Goal: Task Accomplishment & Management: Use online tool/utility

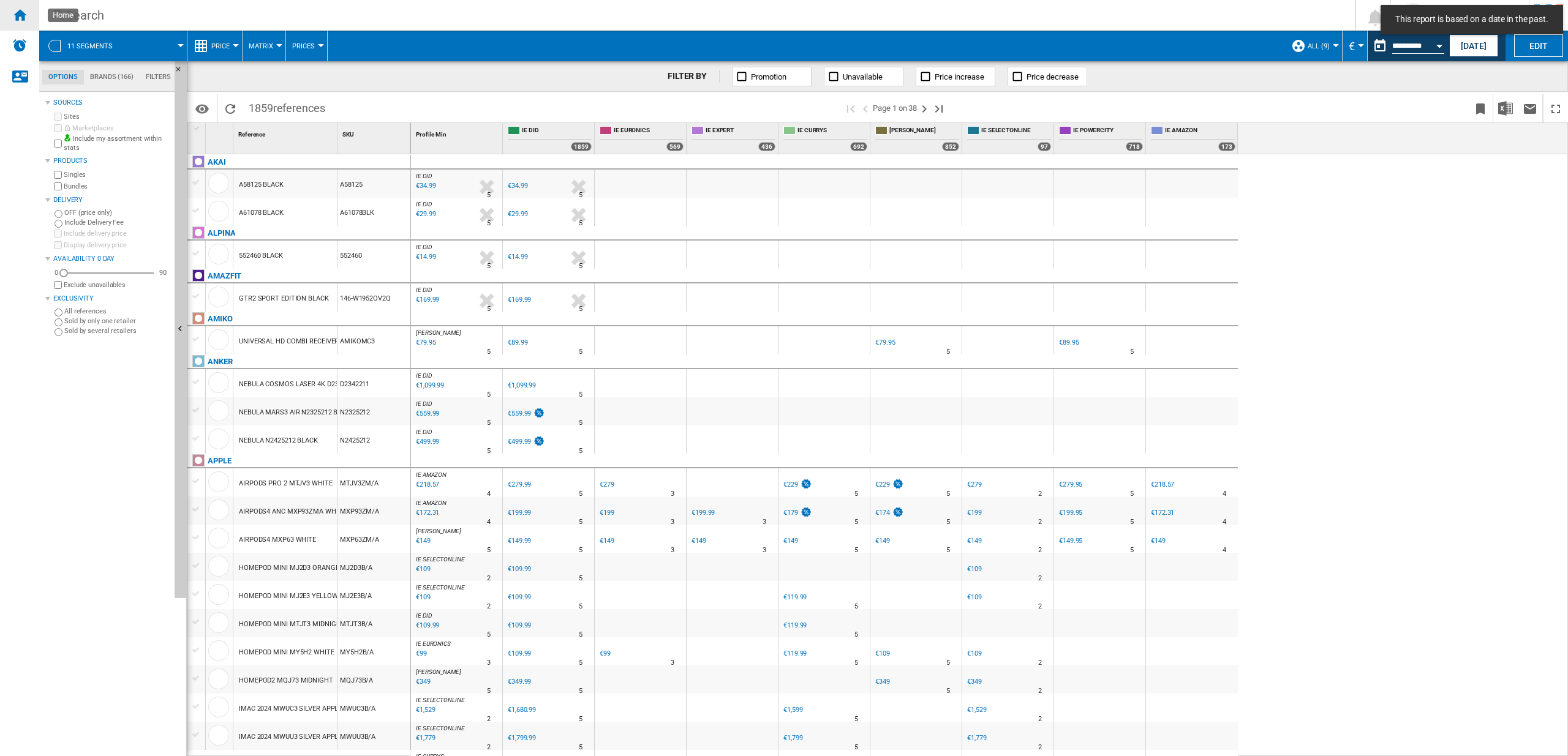
click at [24, 13] on ng-md-icon "Home" at bounding box center [19, 15] width 15 height 15
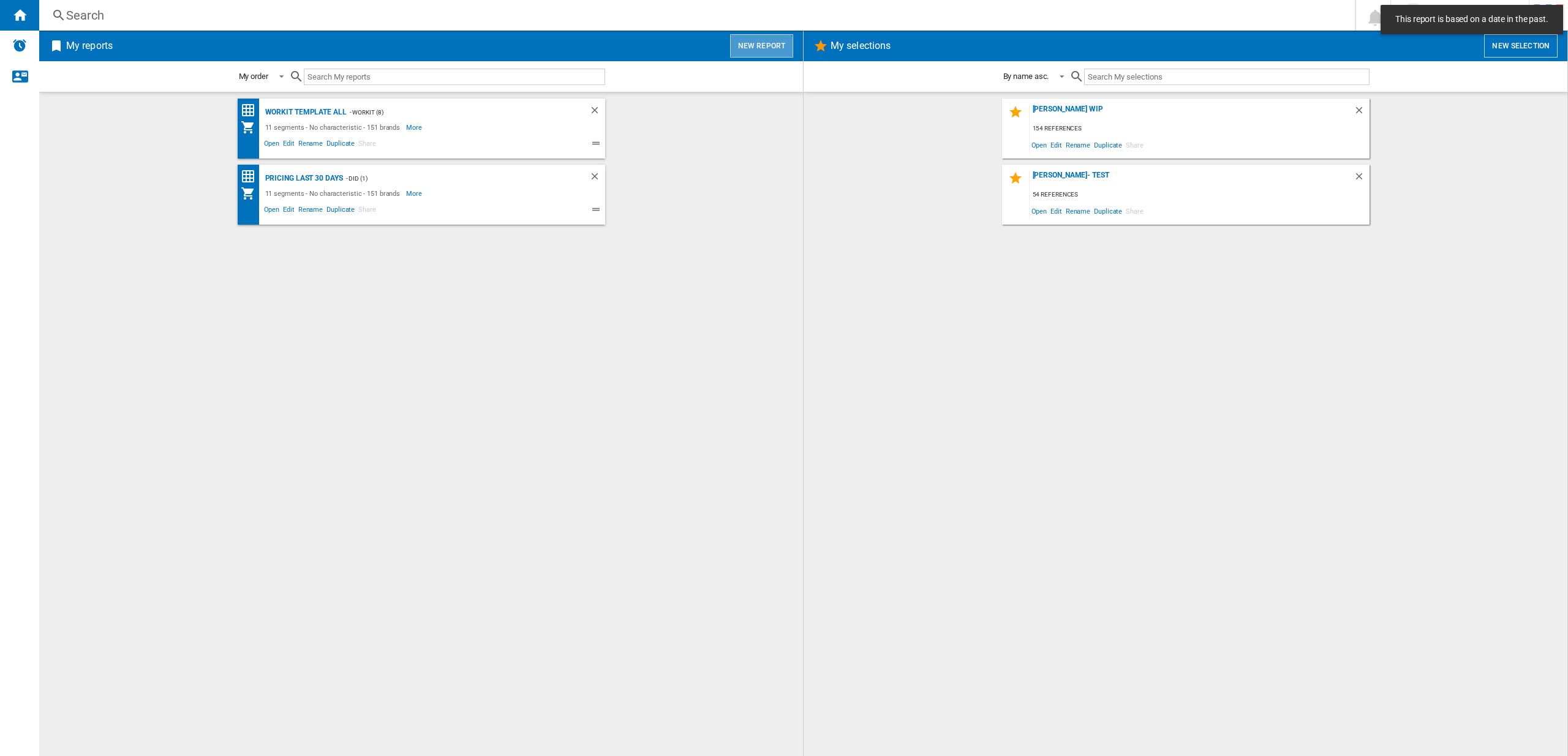
click at [759, 53] on button "New report" at bounding box center [762, 46] width 63 height 23
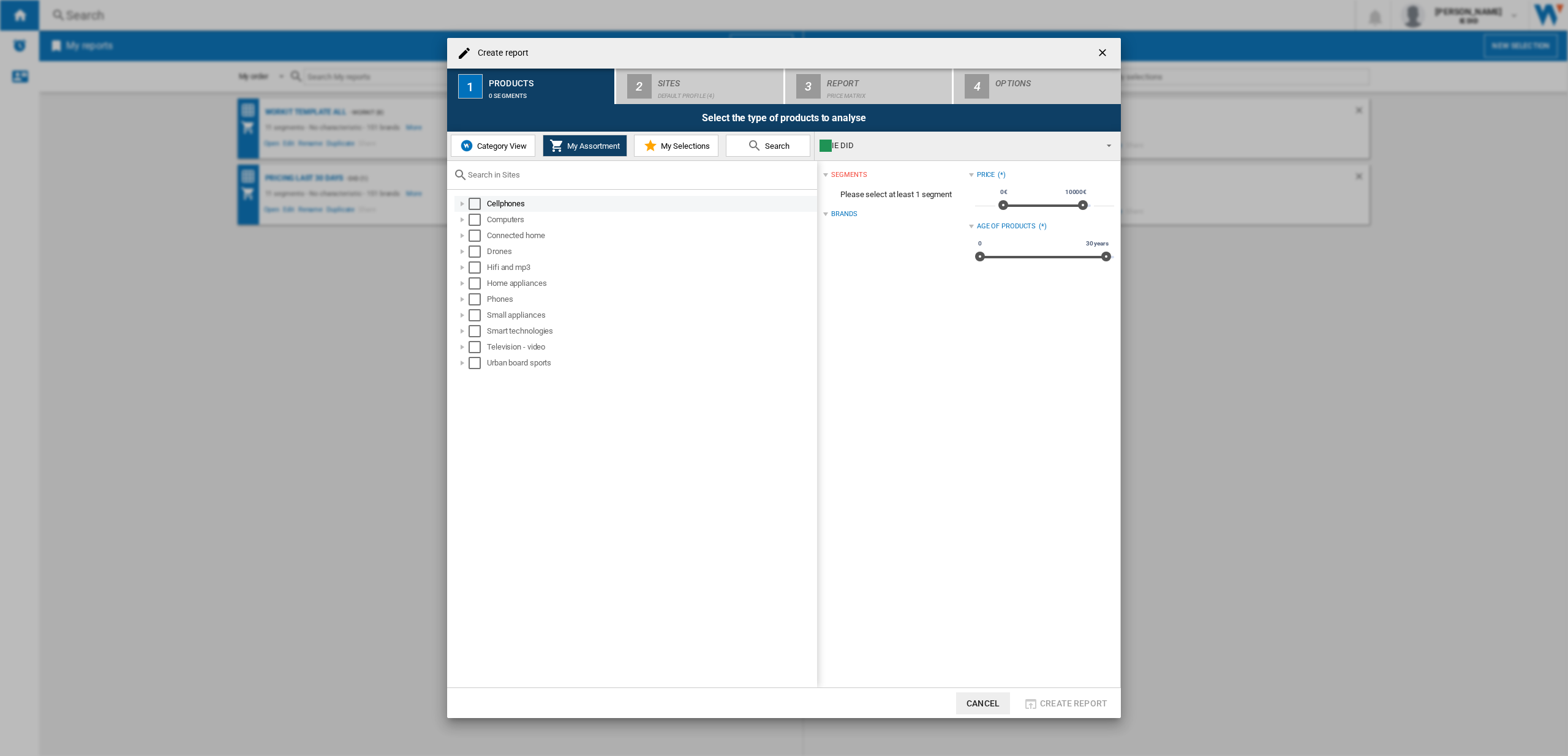
click at [481, 206] on md-checkbox "Select" at bounding box center [478, 204] width 18 height 12
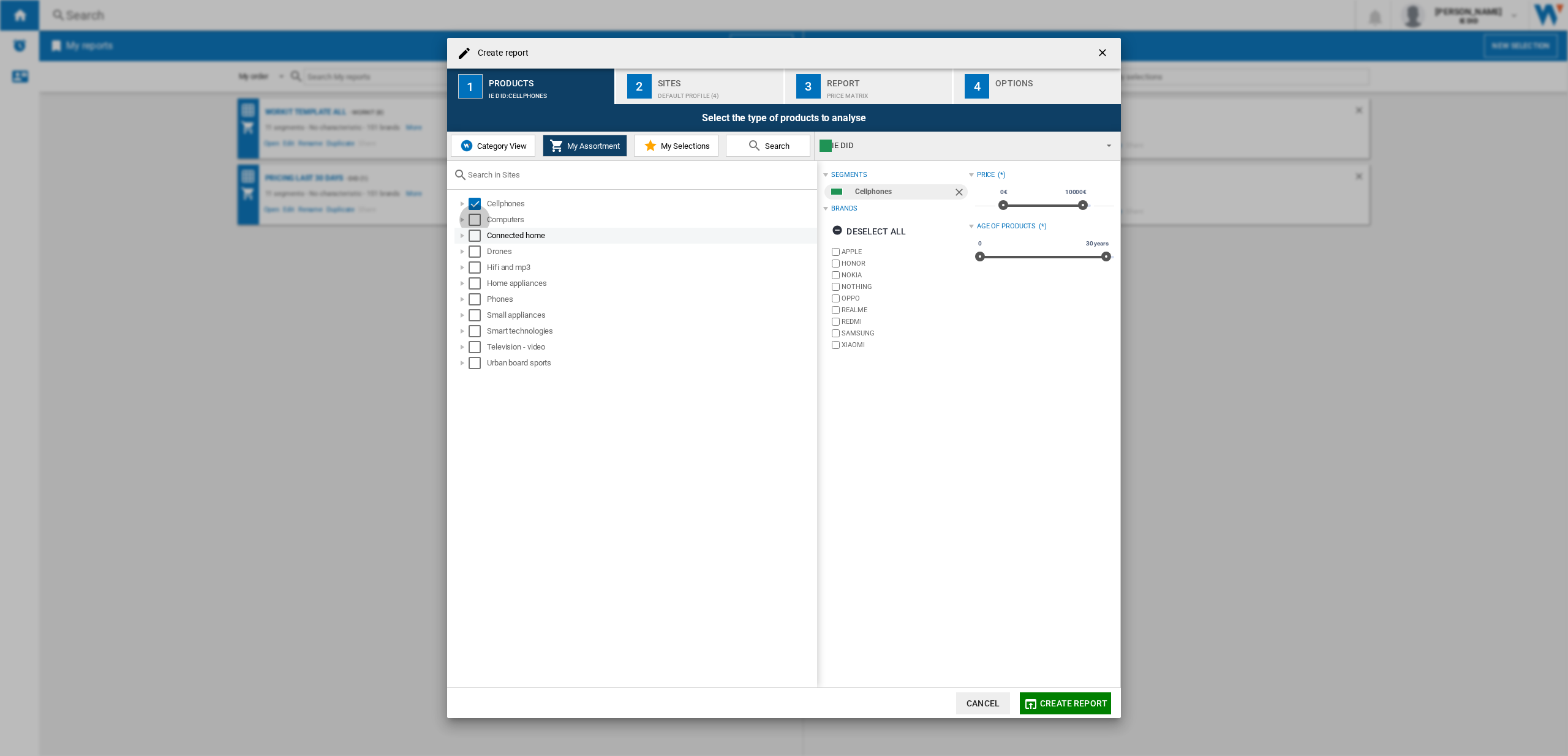
drag, startPoint x: 474, startPoint y: 217, endPoint x: 477, endPoint y: 229, distance: 12.4
click at [475, 219] on div "Select" at bounding box center [475, 220] width 12 height 12
drag, startPoint x: 472, startPoint y: 231, endPoint x: 472, endPoint y: 251, distance: 20.0
click at [472, 231] on div "Select" at bounding box center [475, 236] width 12 height 12
drag, startPoint x: 472, startPoint y: 251, endPoint x: 475, endPoint y: 268, distance: 17.3
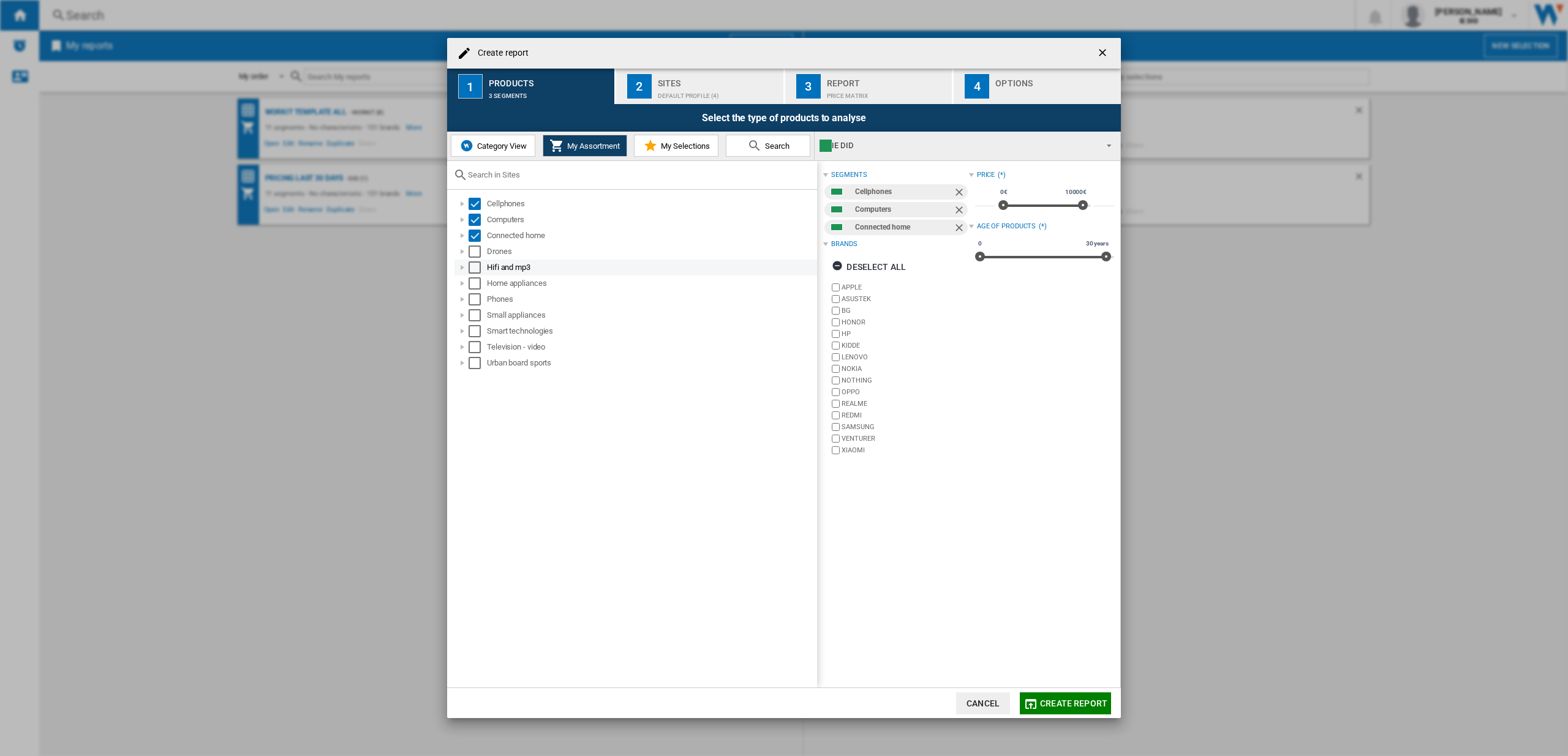
click at [472, 251] on div "Select" at bounding box center [475, 252] width 12 height 12
drag, startPoint x: 475, startPoint y: 269, endPoint x: 471, endPoint y: 281, distance: 12.6
click at [475, 269] on div "Select" at bounding box center [475, 268] width 12 height 12
drag, startPoint x: 471, startPoint y: 283, endPoint x: 477, endPoint y: 294, distance: 12.5
click at [471, 283] on div "Select" at bounding box center [475, 283] width 12 height 12
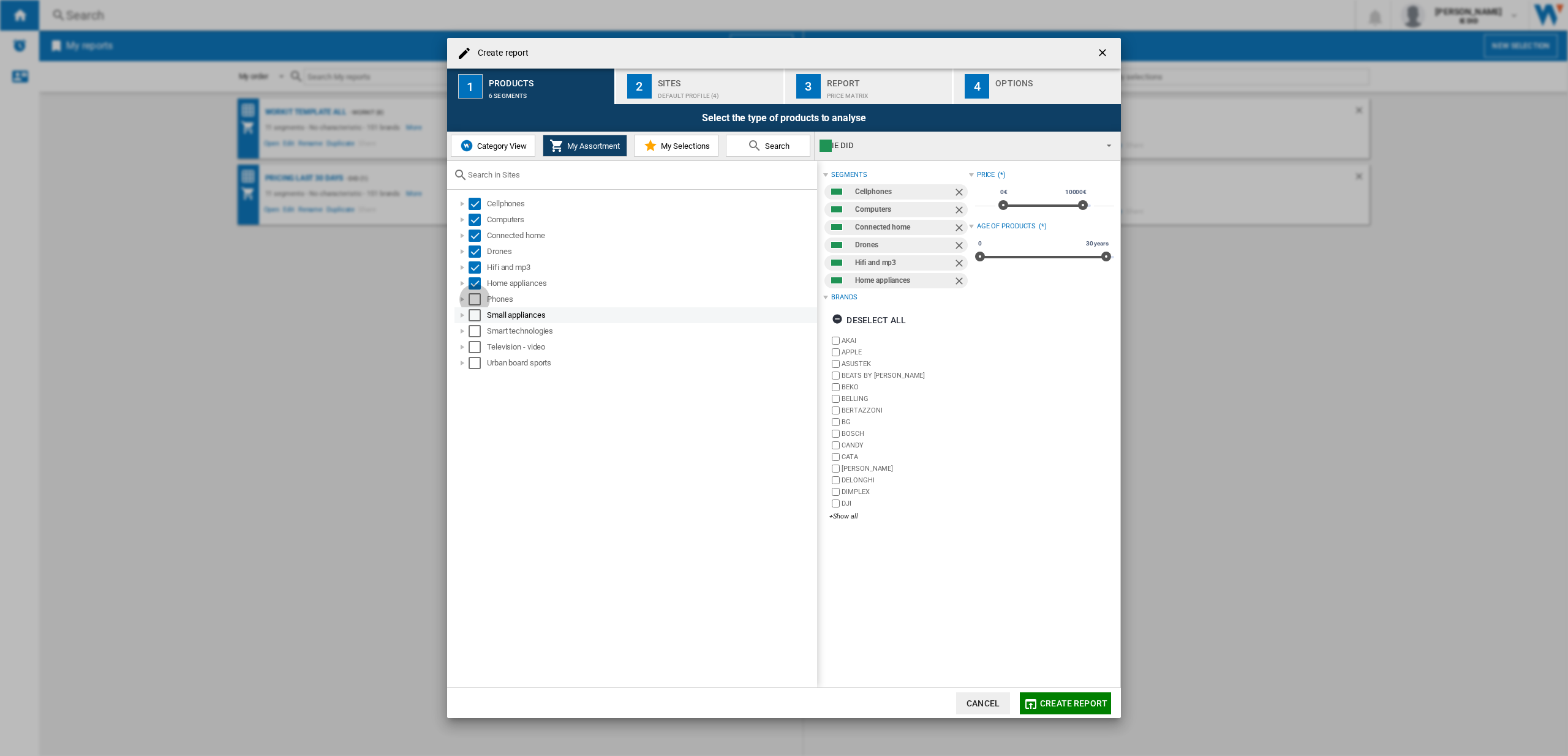
drag, startPoint x: 474, startPoint y: 296, endPoint x: 472, endPoint y: 310, distance: 14.1
click at [474, 297] on div "Select" at bounding box center [475, 299] width 12 height 12
click at [473, 311] on div "Select" at bounding box center [475, 316] width 12 height 12
click at [474, 329] on div "Select" at bounding box center [475, 331] width 12 height 12
click at [471, 346] on div "Select" at bounding box center [475, 347] width 12 height 12
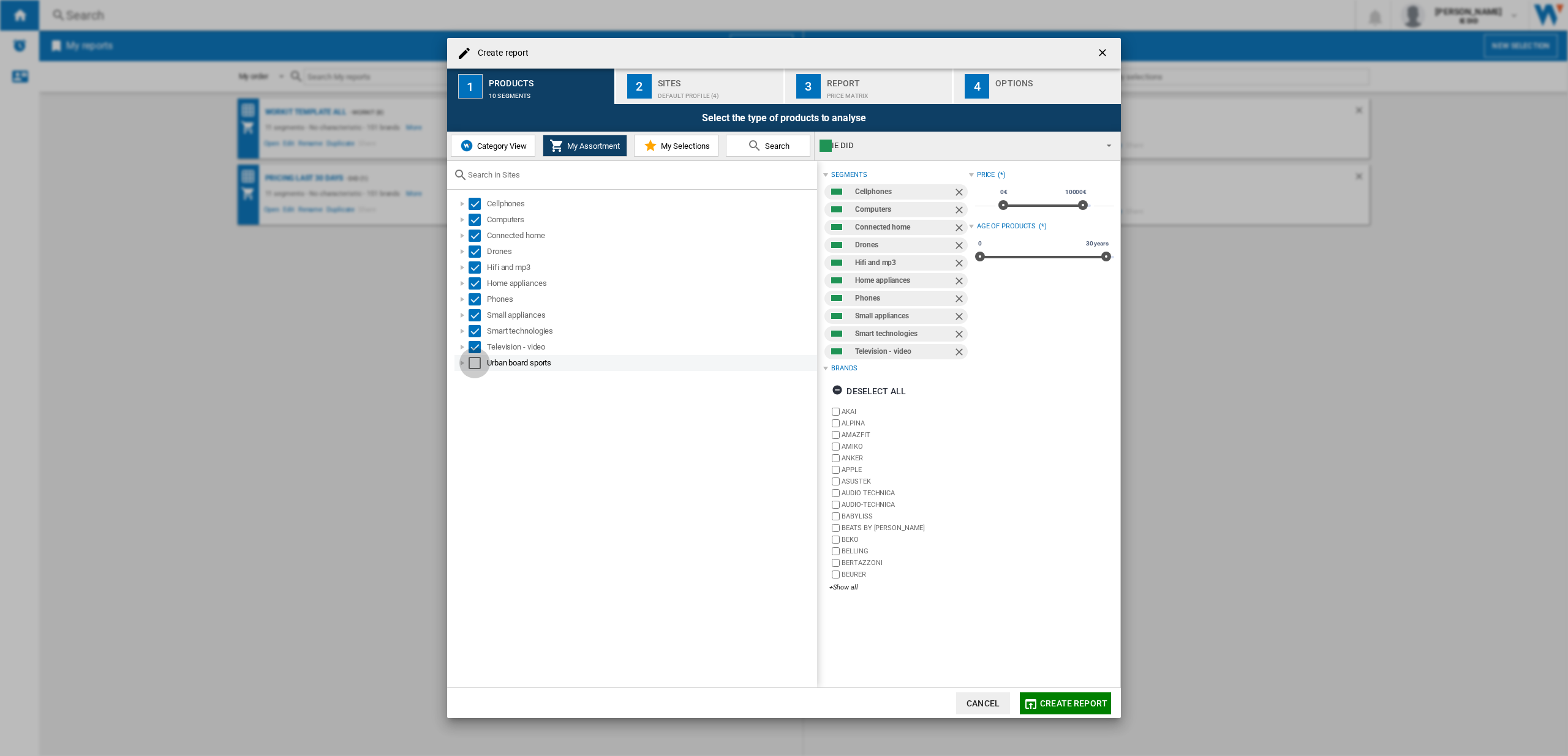
click at [475, 362] on div "Select" at bounding box center [475, 363] width 12 height 12
click at [694, 86] on div "Default profile (4)" at bounding box center [718, 92] width 121 height 13
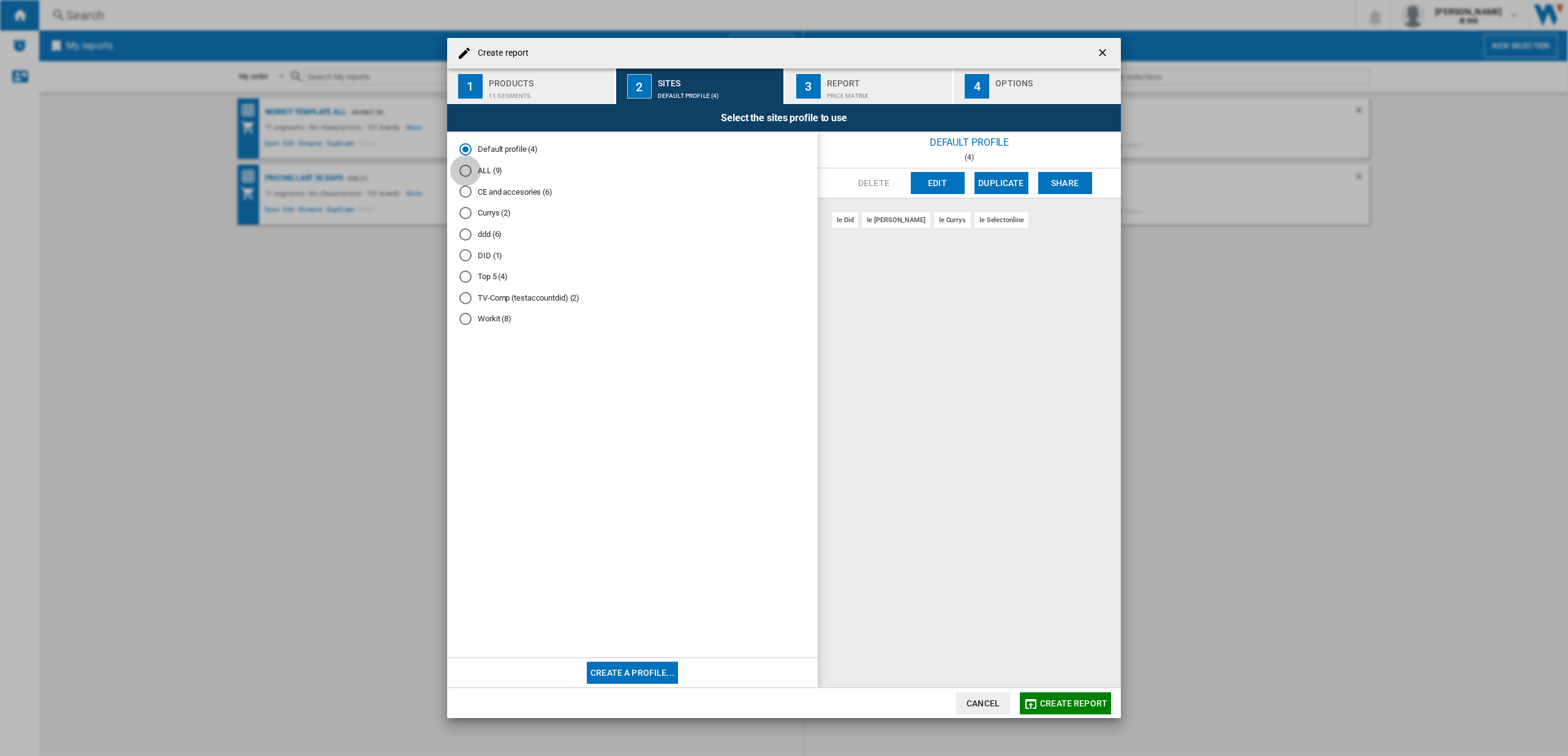
click at [469, 172] on div "ALL (9)" at bounding box center [466, 171] width 12 height 12
click at [1058, 703] on span "Create report" at bounding box center [1074, 704] width 68 height 10
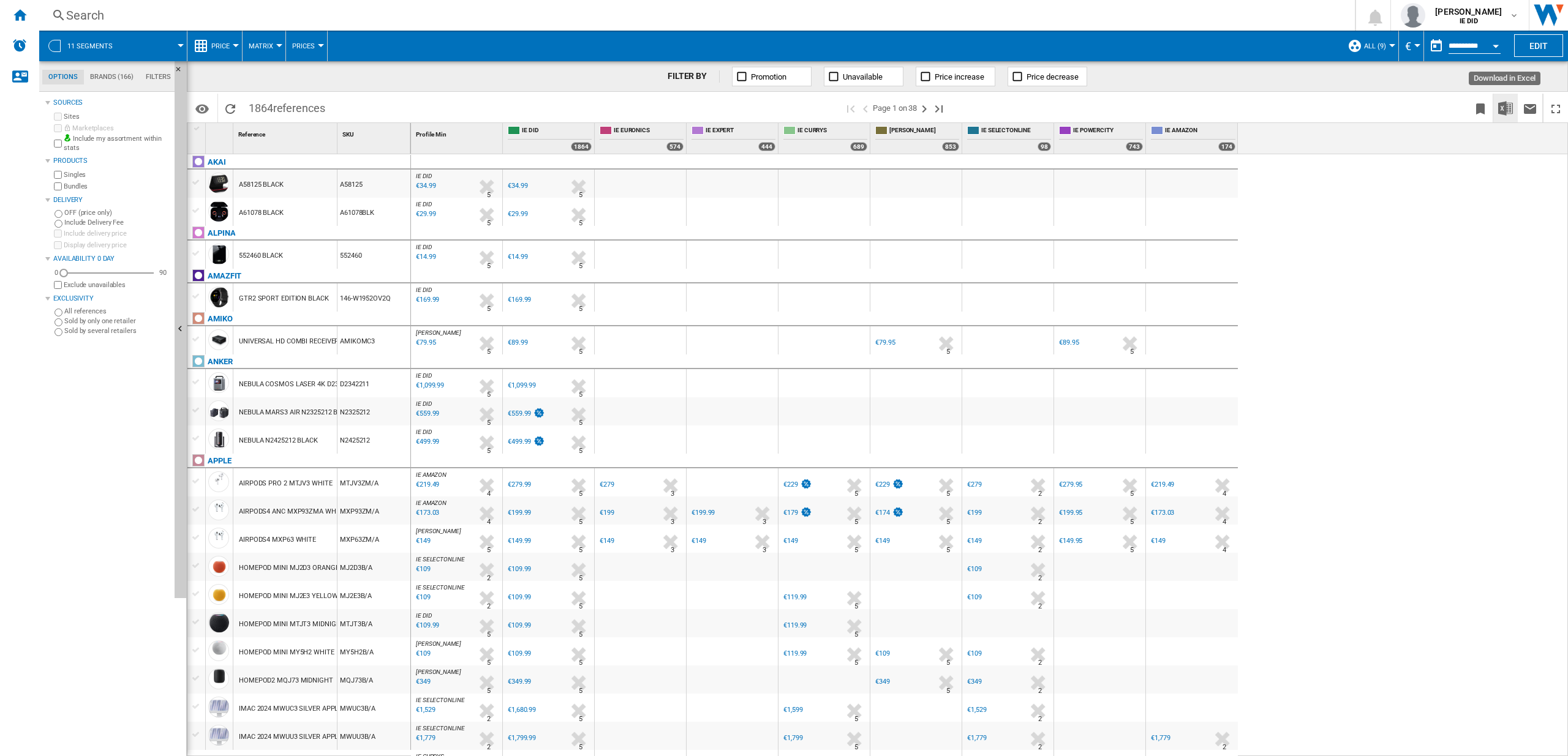
click at [1507, 108] on img "Download in Excel" at bounding box center [1506, 108] width 15 height 15
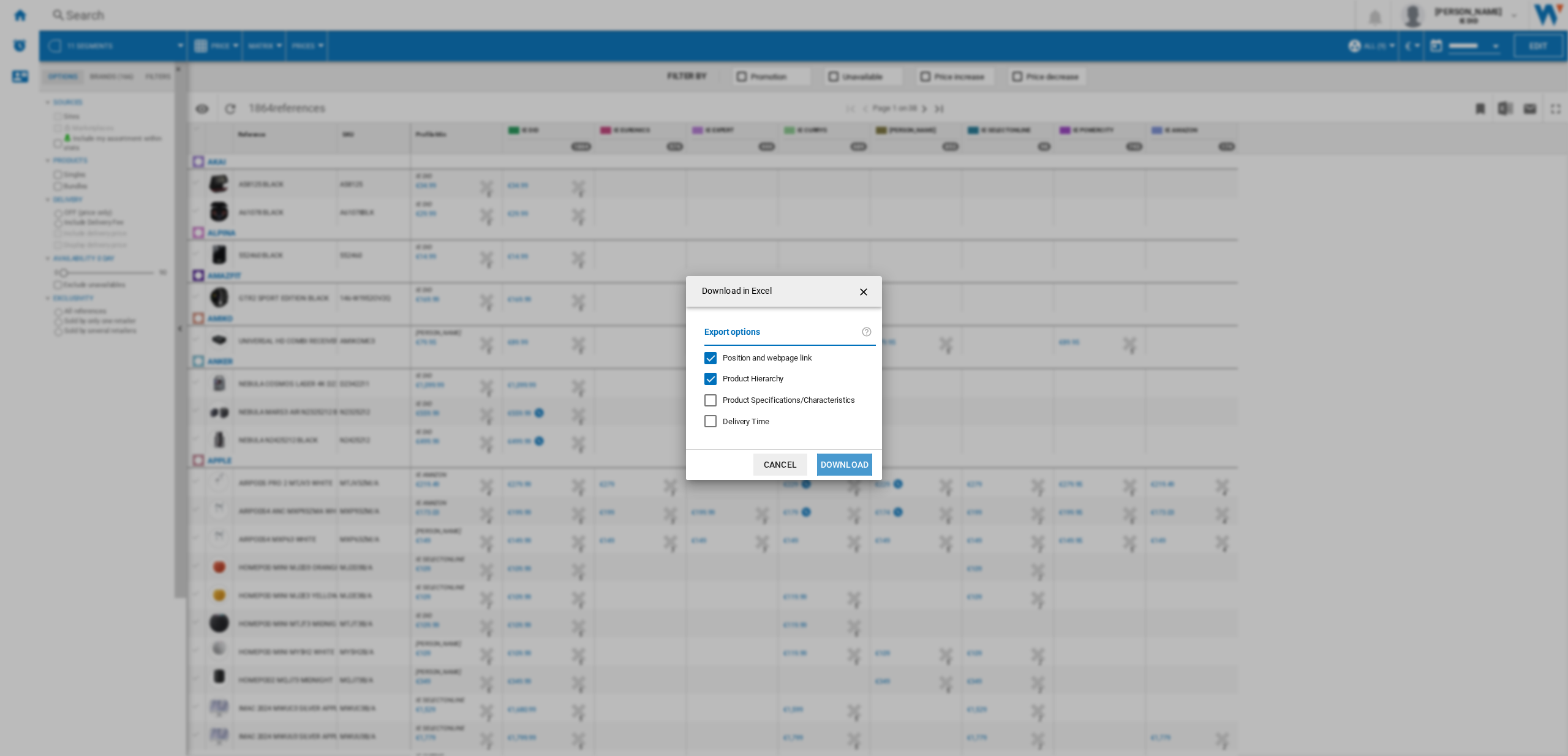
drag, startPoint x: 839, startPoint y: 463, endPoint x: 835, endPoint y: 456, distance: 8.1
click at [839, 463] on button "Download" at bounding box center [845, 464] width 55 height 22
